Goal: Find specific page/section: Find specific page/section

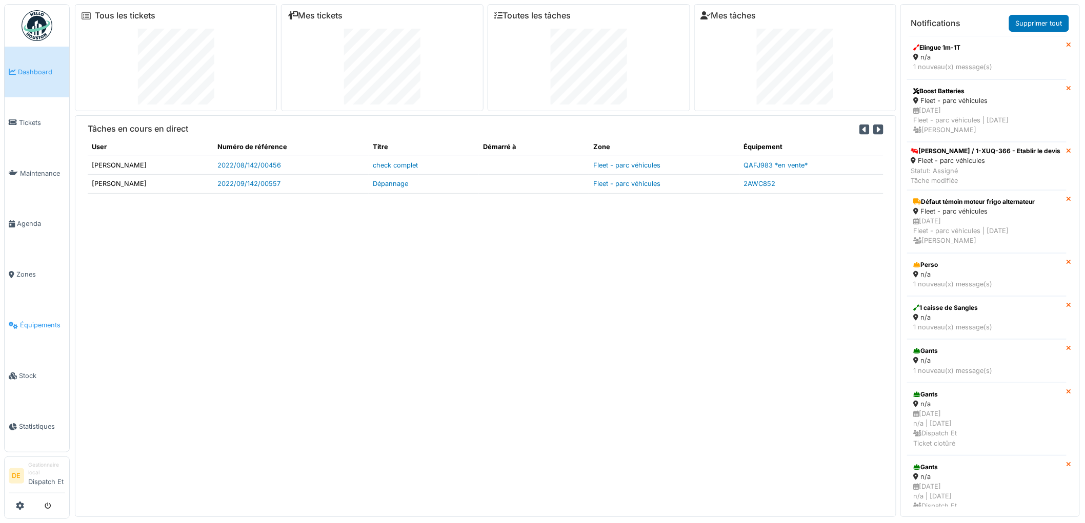
drag, startPoint x: 33, startPoint y: 325, endPoint x: 188, endPoint y: 258, distance: 169.4
click at [33, 325] on span "Équipements" at bounding box center [42, 325] width 45 height 10
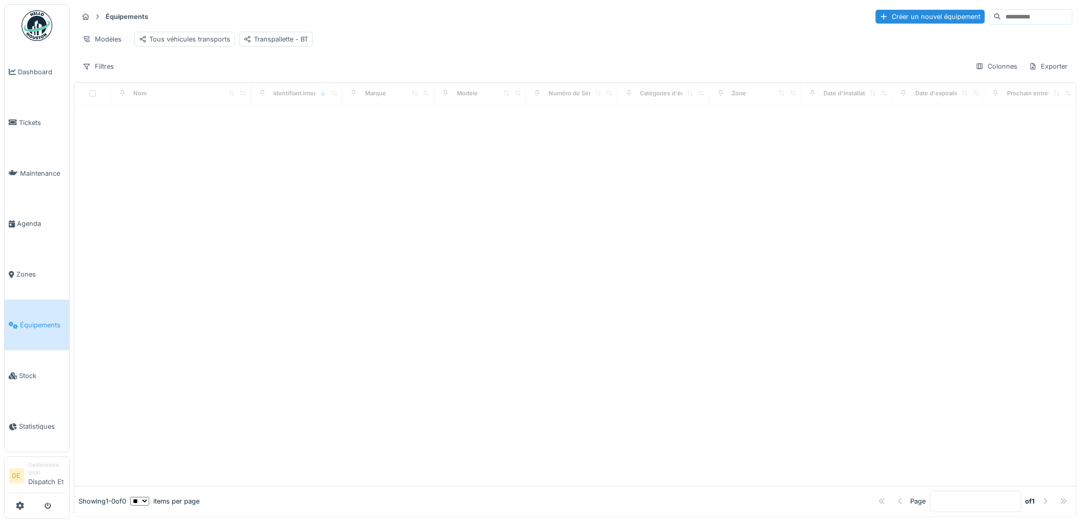
click at [1001, 15] on input at bounding box center [1036, 17] width 71 height 14
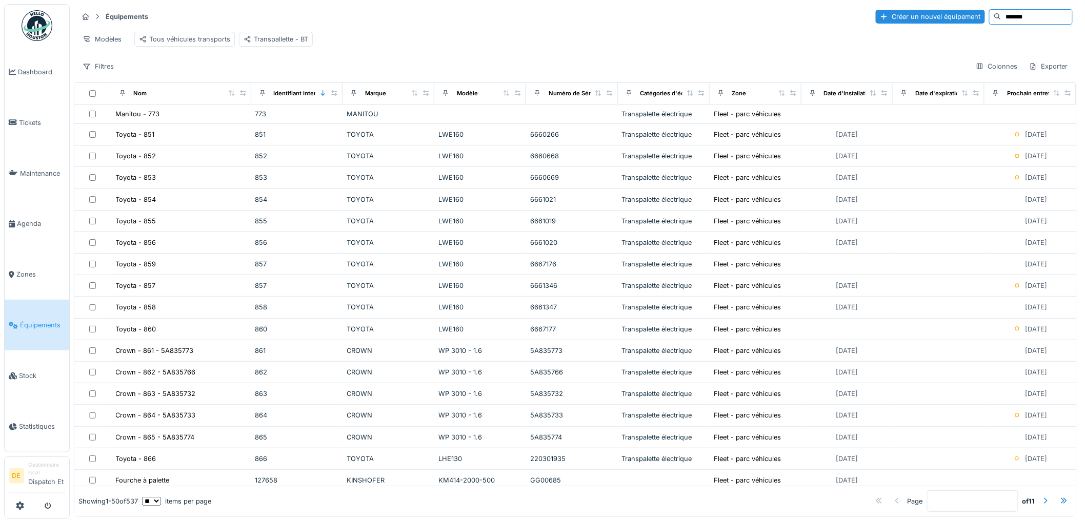
type input "*******"
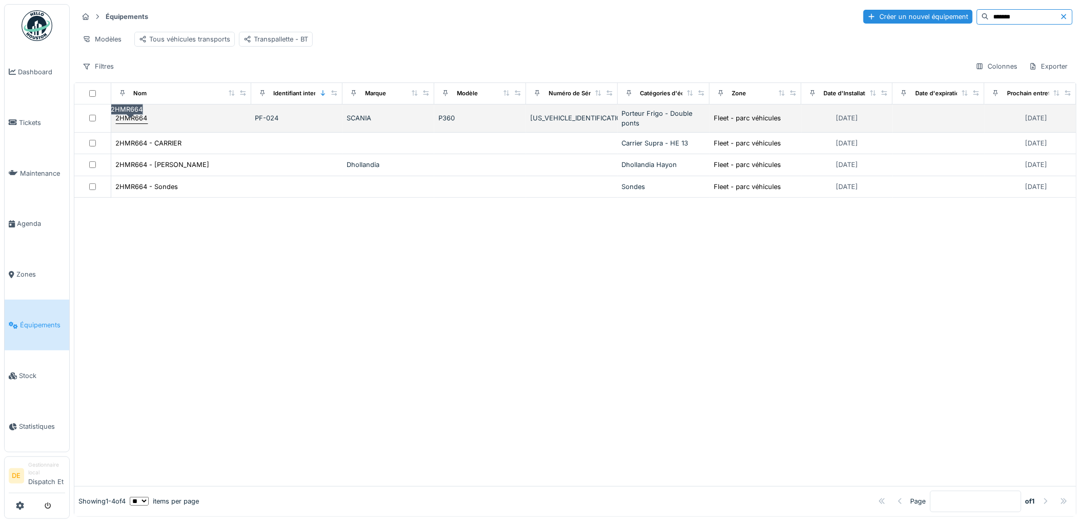
click at [139, 123] on div "2HMR664" at bounding box center [132, 118] width 32 height 10
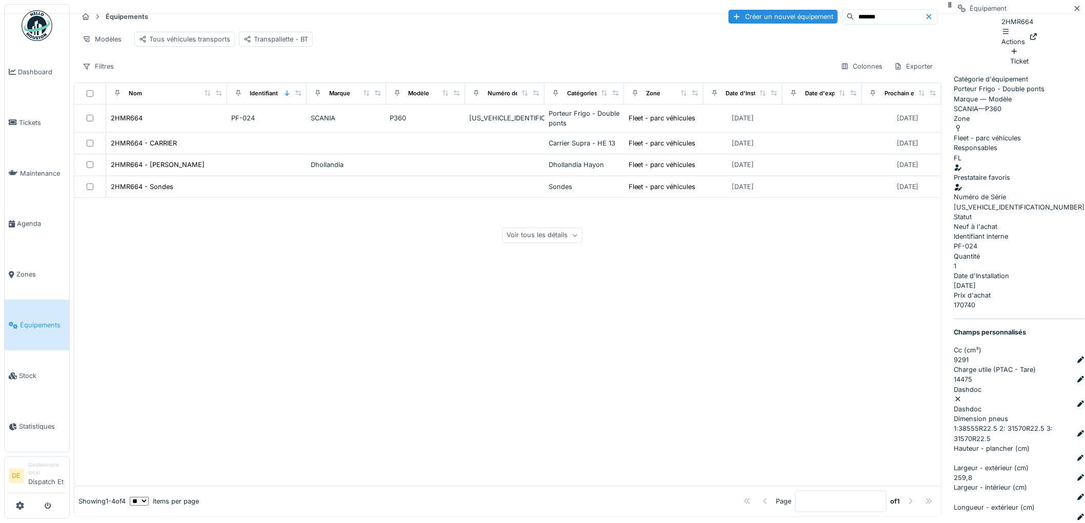
drag, startPoint x: 629, startPoint y: 478, endPoint x: 648, endPoint y: 453, distance: 31.4
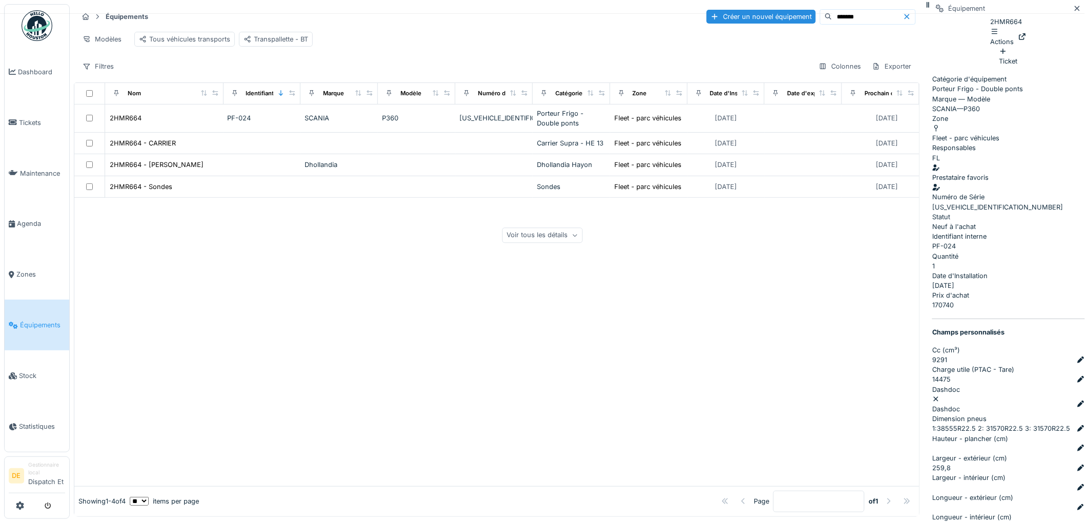
scroll to position [8, 0]
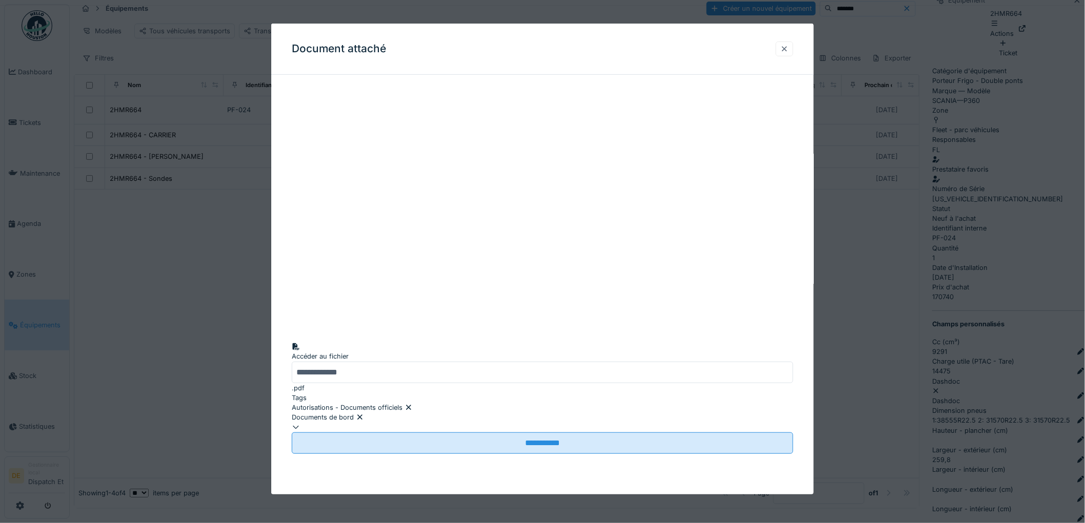
click at [788, 52] on div at bounding box center [784, 49] width 8 height 10
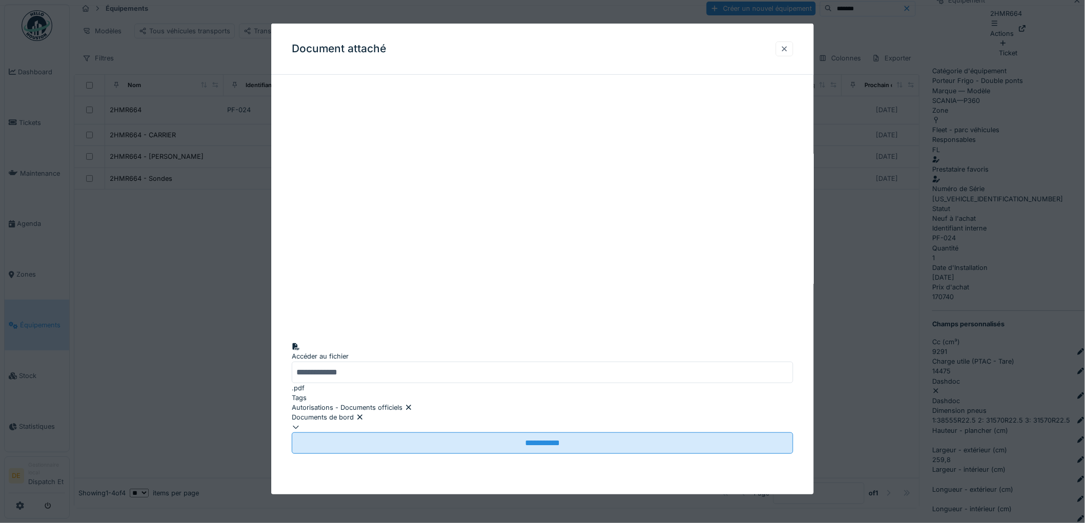
click at [788, 52] on div at bounding box center [784, 49] width 8 height 10
